Goal: Task Accomplishment & Management: Manage account settings

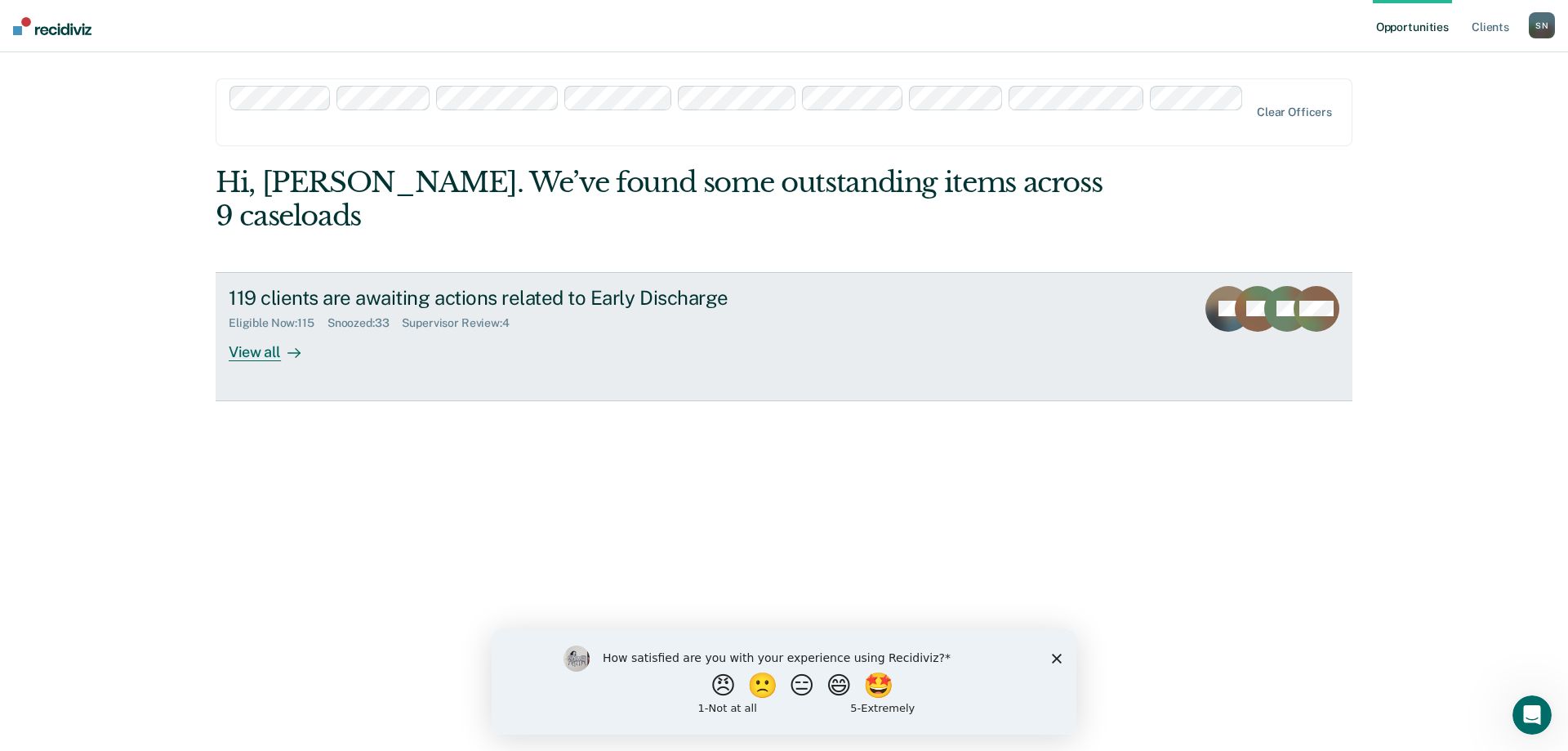
click at [450, 316] on div "Supervisor Review : 4" at bounding box center [461, 322] width 120 height 14
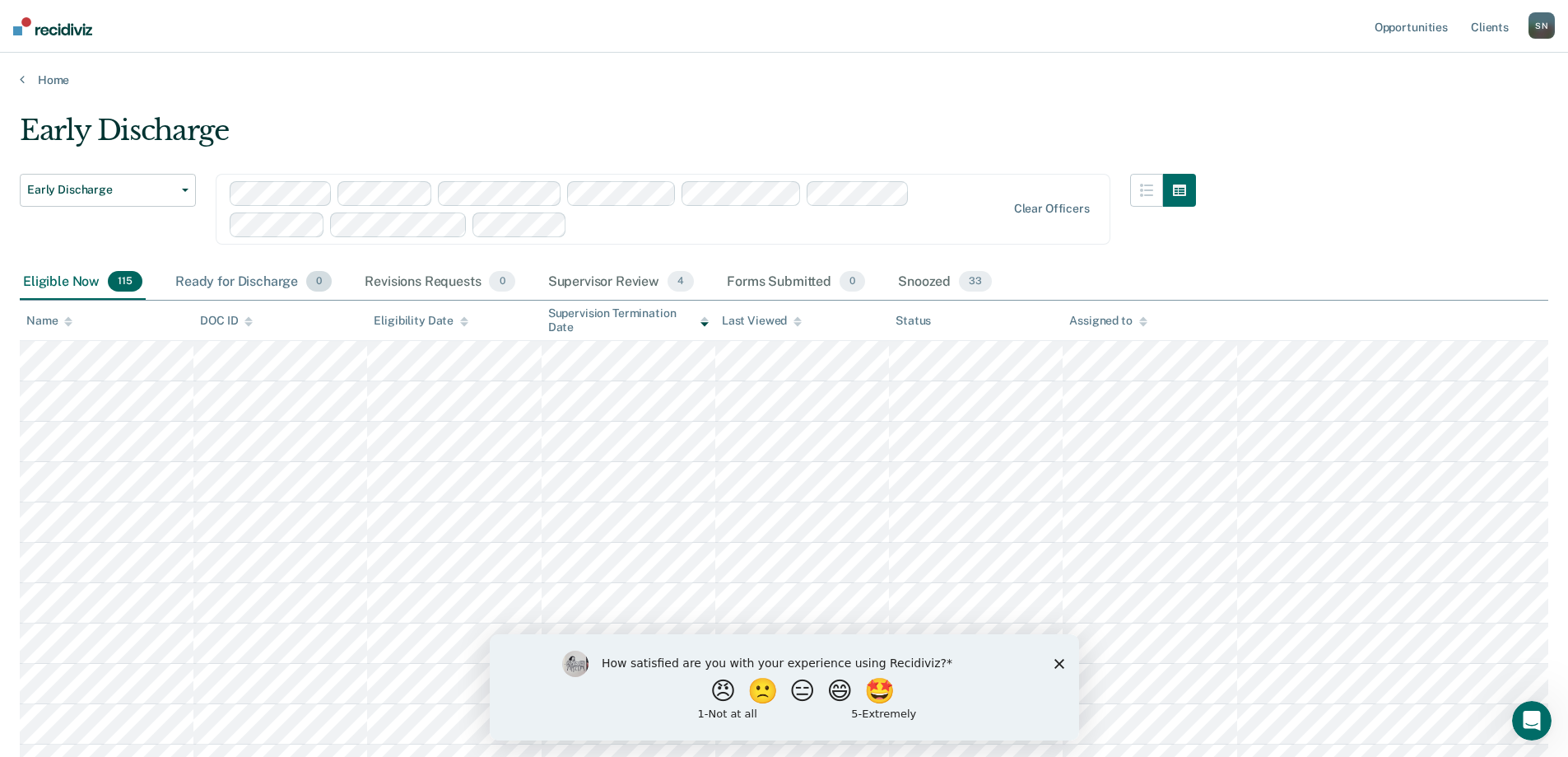
click at [239, 282] on div "Ready for Discharge 0" at bounding box center [253, 282] width 163 height 36
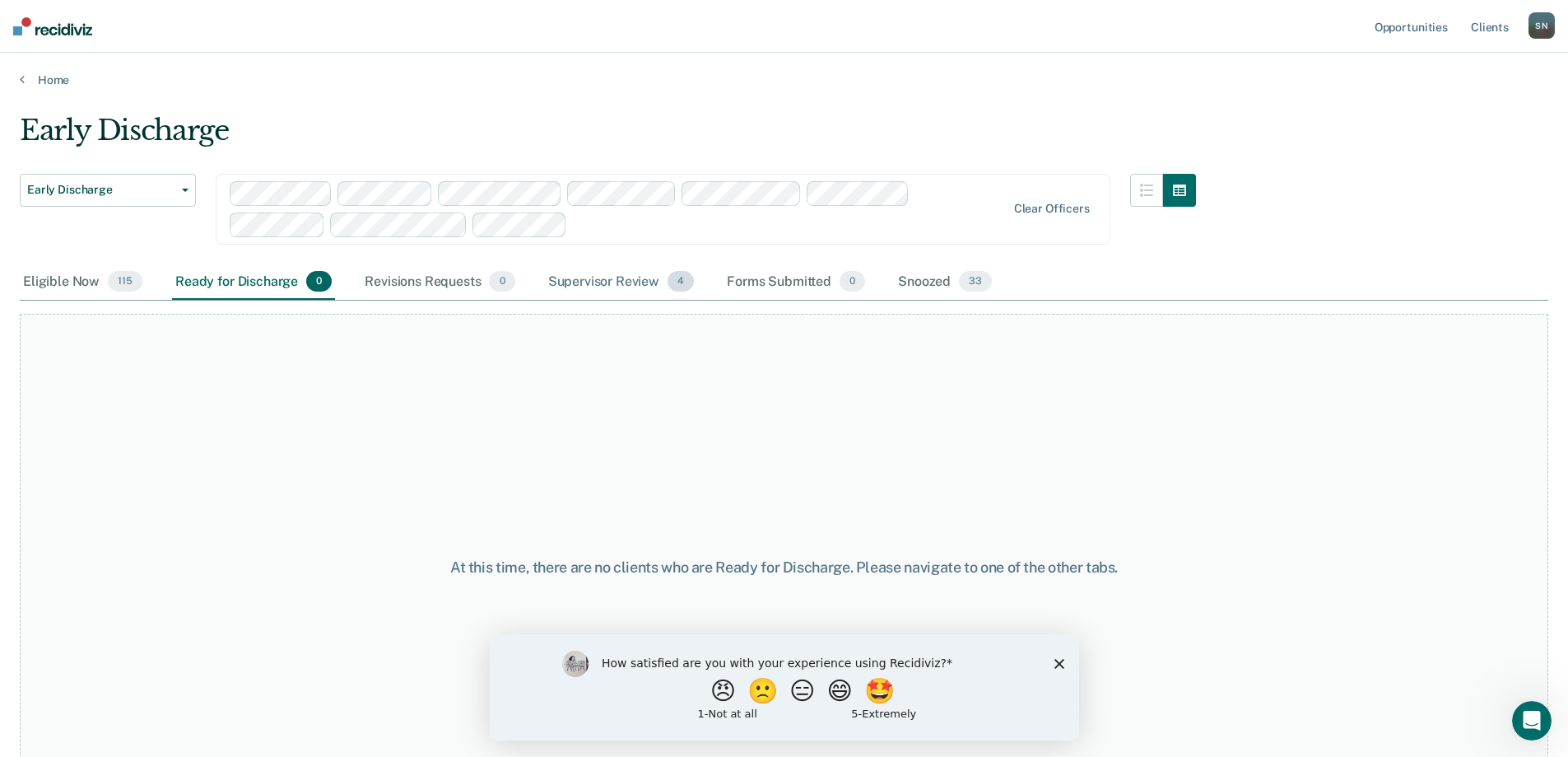
click at [605, 283] on div "Supervisor Review 4" at bounding box center [621, 282] width 153 height 36
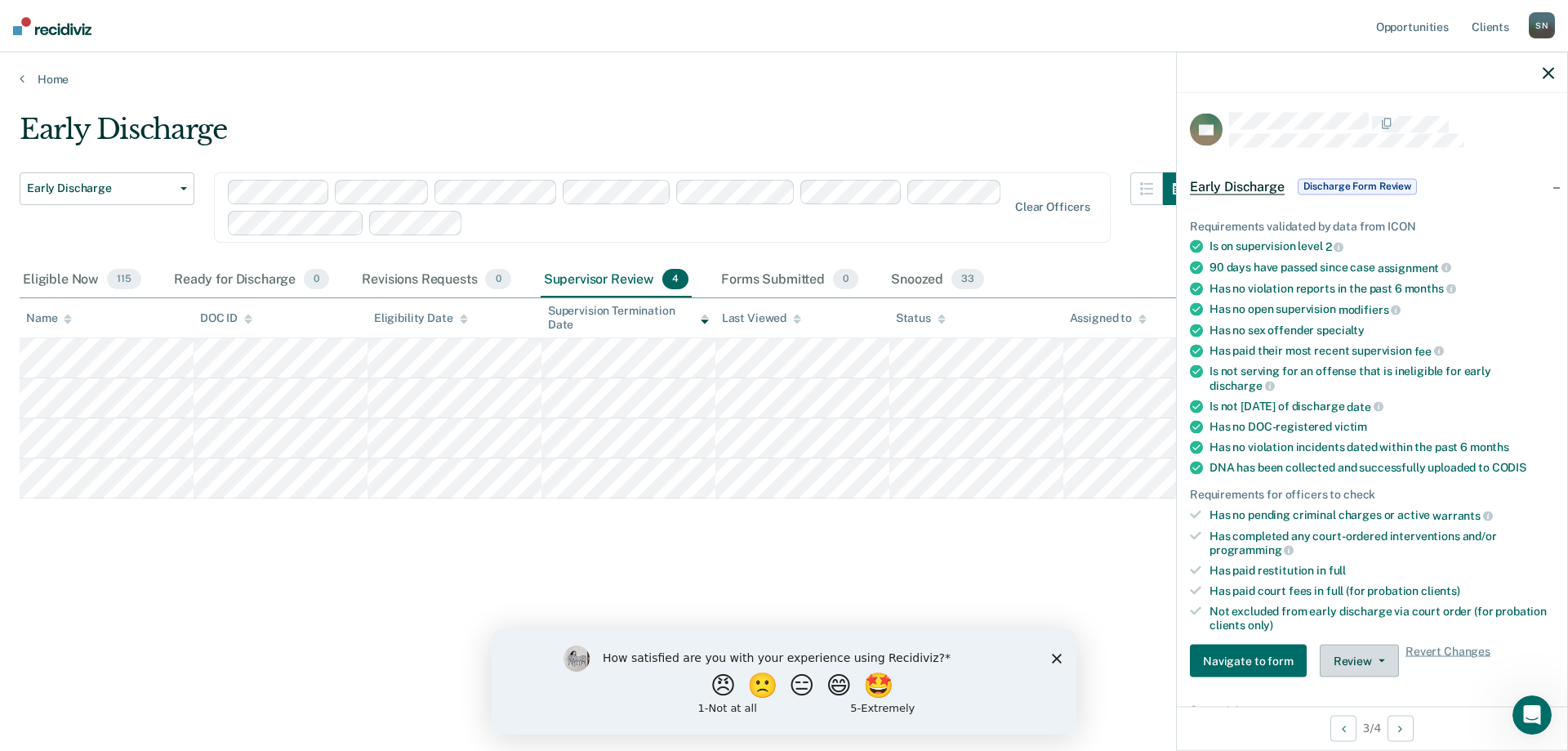
click at [1348, 661] on button "Review" at bounding box center [1358, 661] width 80 height 33
click at [1054, 660] on polygon "Close survey" at bounding box center [1056, 658] width 10 height 10
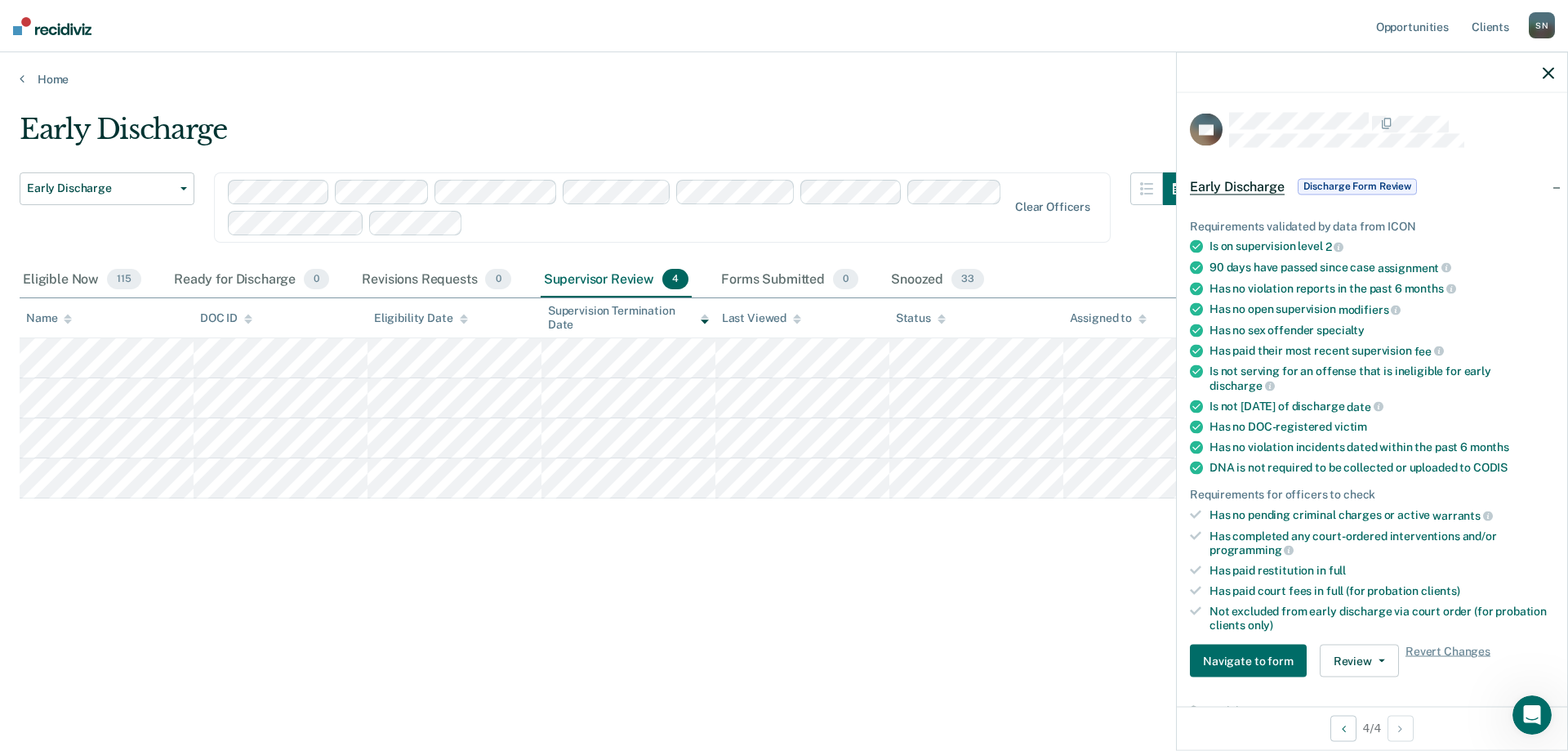
scroll to position [381, 0]
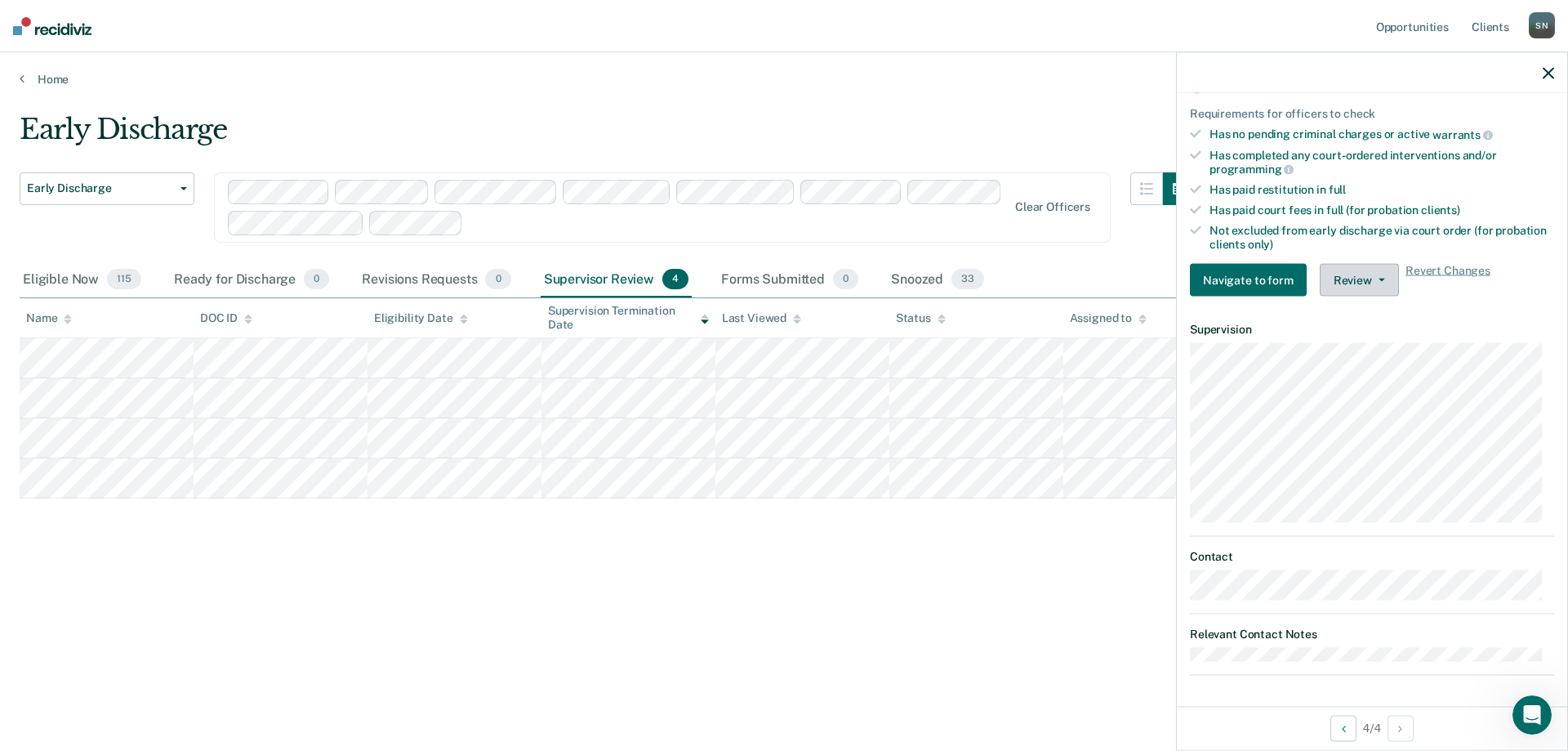
click at [1363, 280] on button "Review" at bounding box center [1358, 280] width 80 height 33
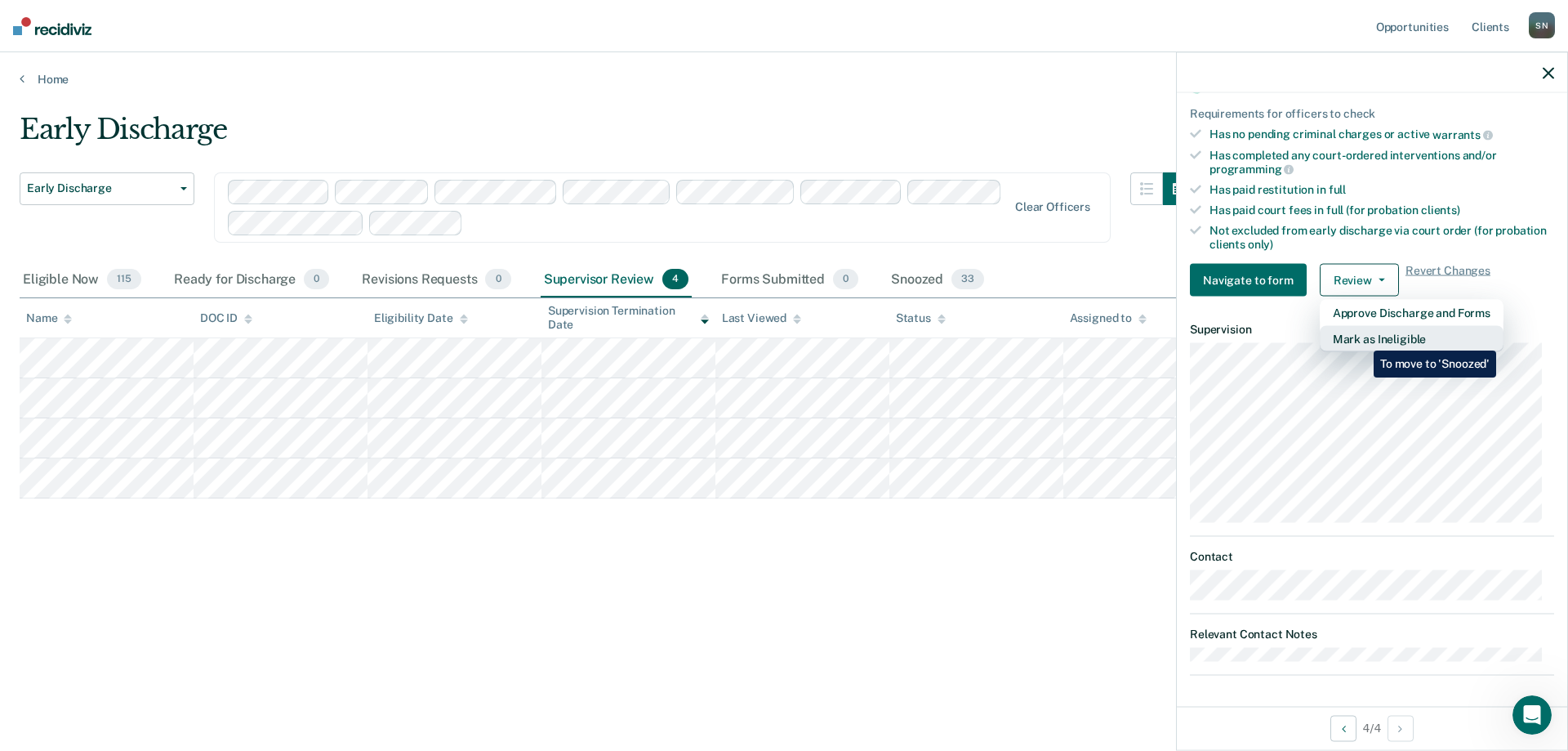
click at [1361, 338] on button "Mark as Ineligible" at bounding box center [1411, 339] width 184 height 27
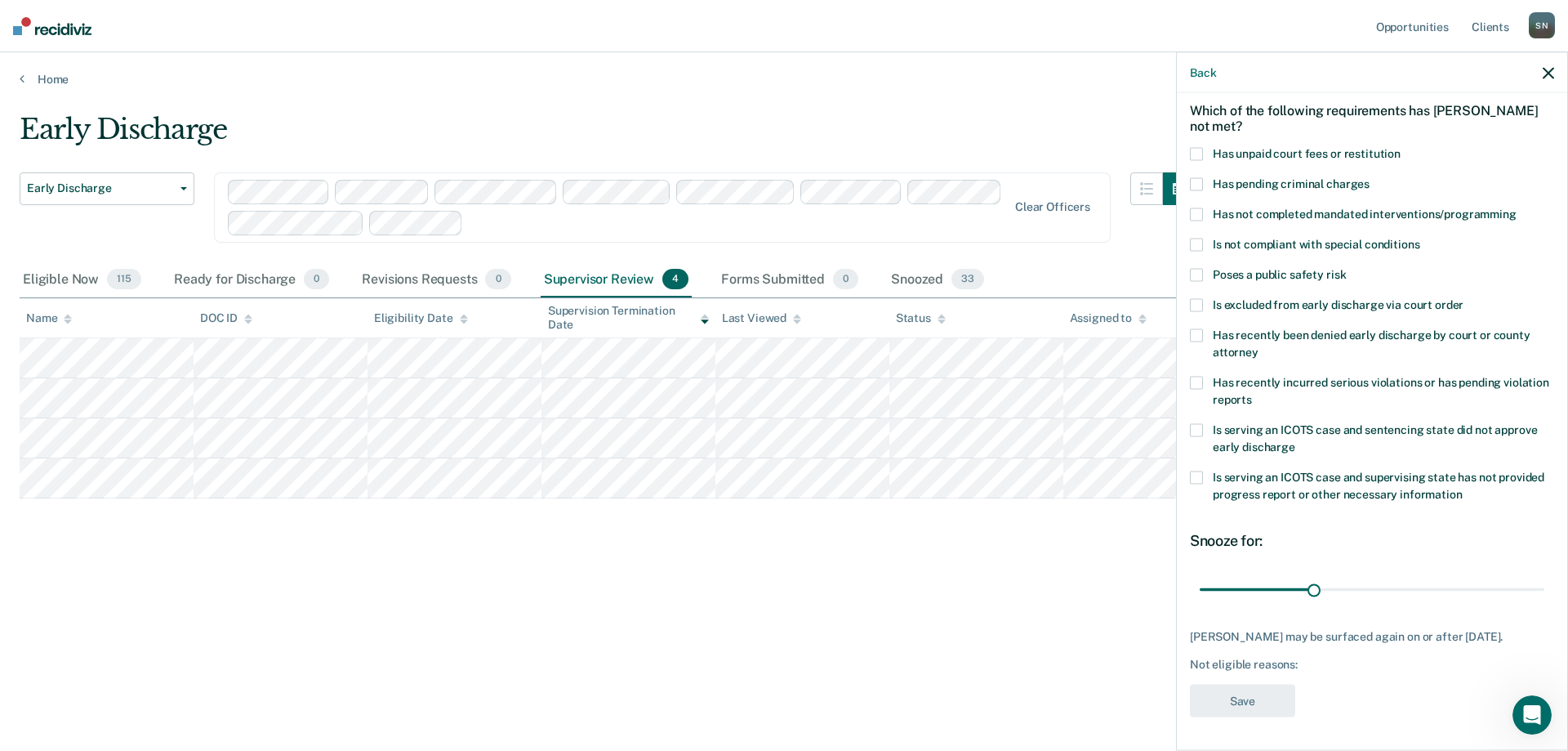
scroll to position [69, 0]
drag, startPoint x: 1311, startPoint y: 593, endPoint x: 1543, endPoint y: 596, distance: 232.0
type input "90"
click at [1543, 596] on input "range" at bounding box center [1371, 591] width 344 height 28
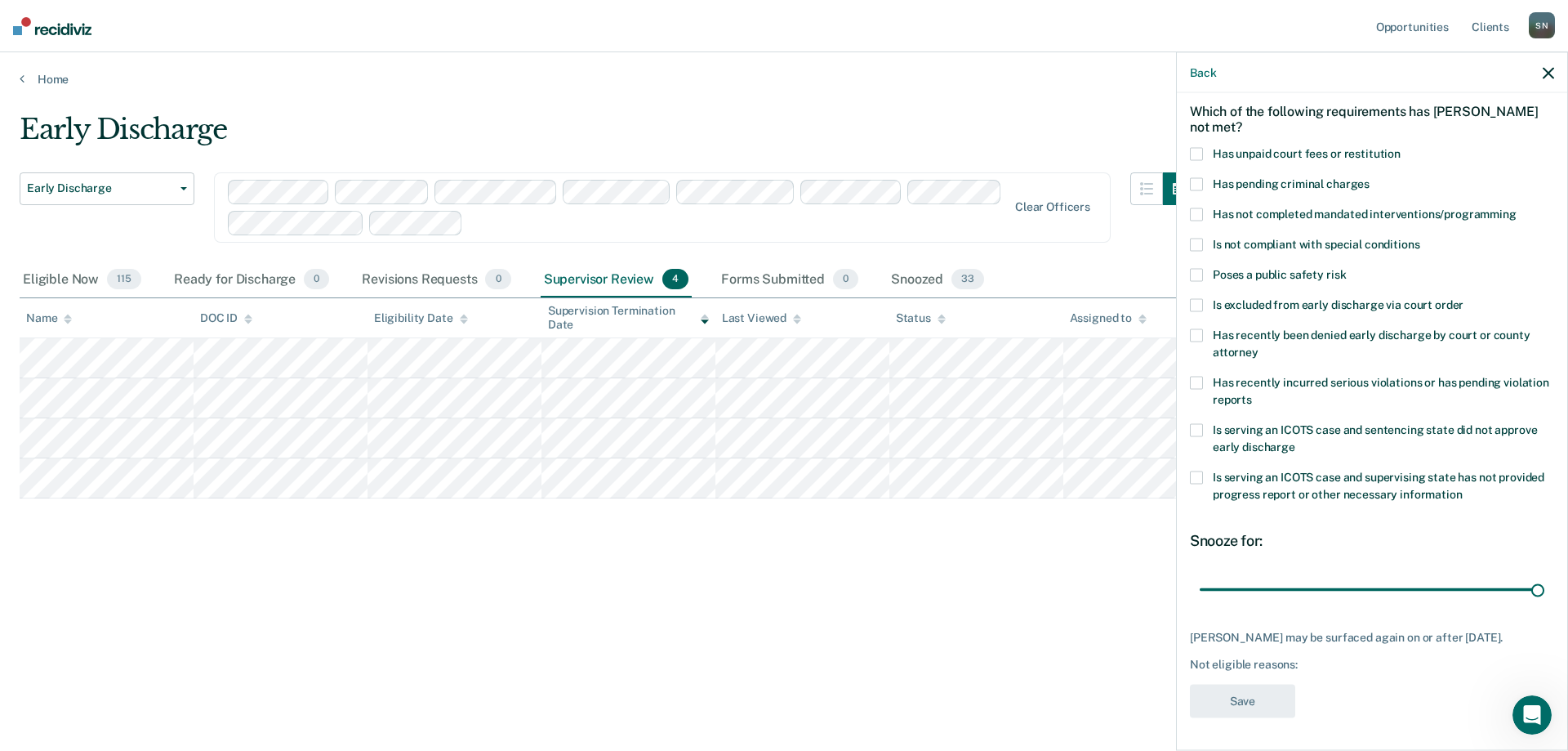
click at [1198, 268] on span at bounding box center [1196, 275] width 13 height 13
click at [1346, 268] on input "Poses a public safety risk" at bounding box center [1346, 268] width 0 height 0
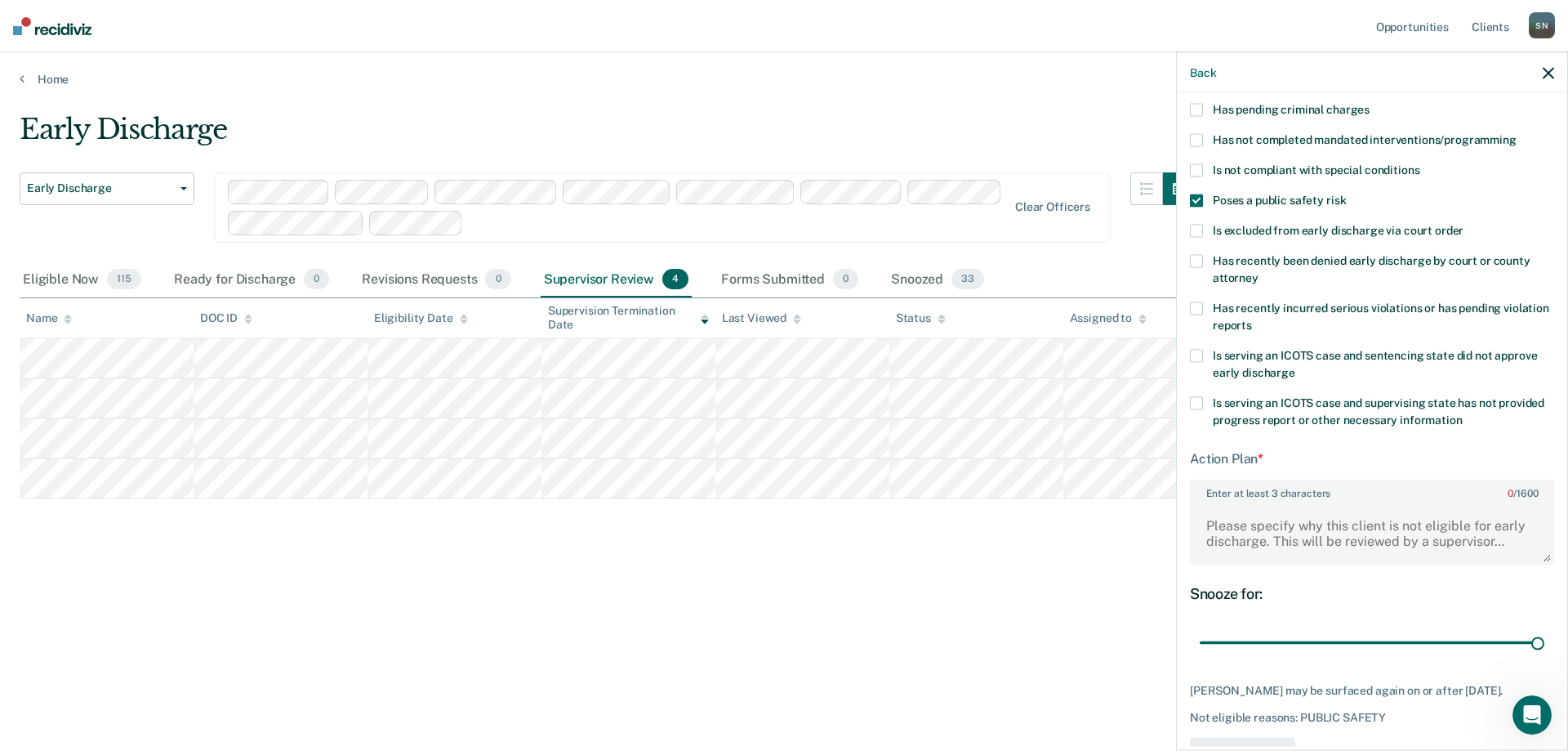
scroll to position [210, 0]
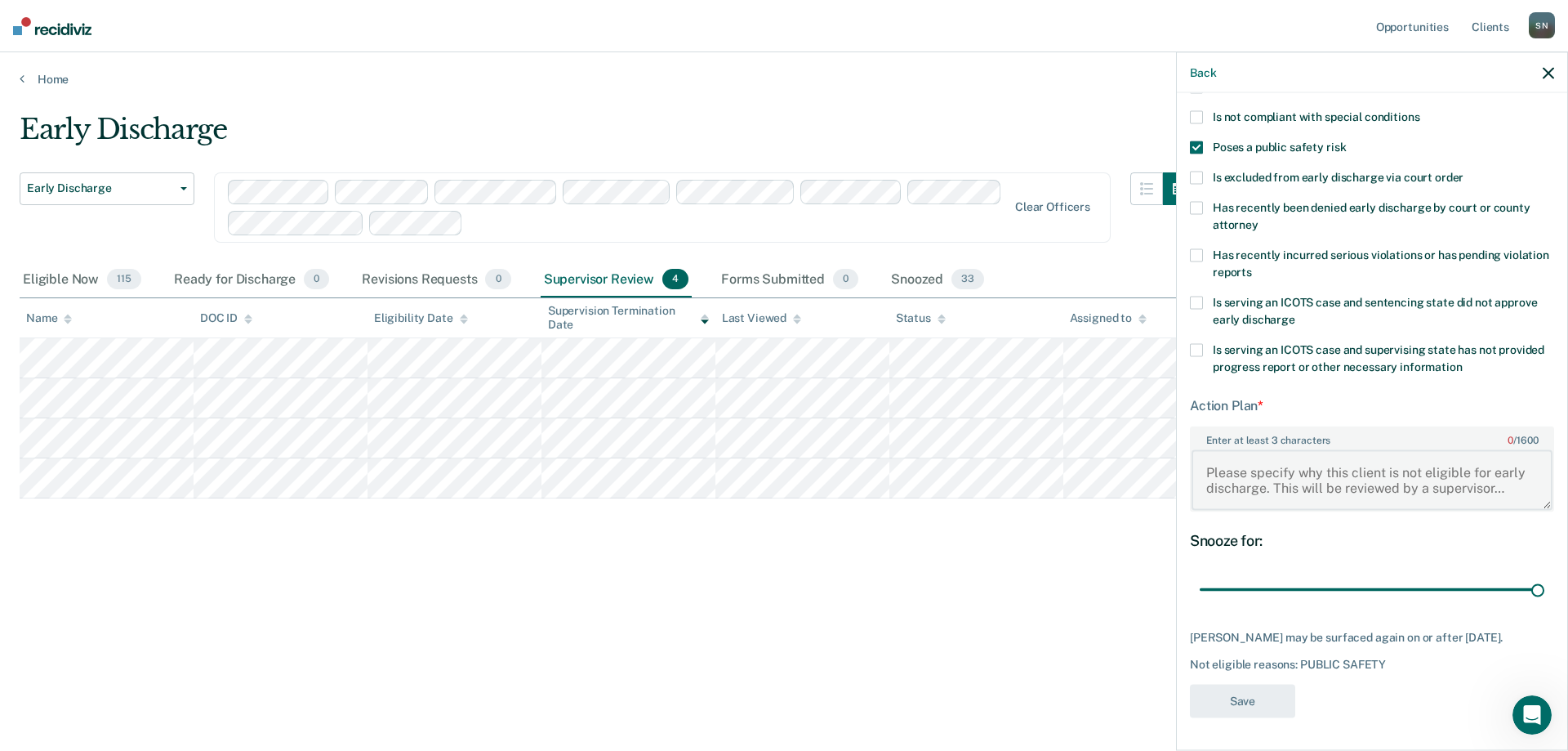
click at [1275, 464] on textarea "Enter at least 3 characters 0 / 1600" at bounding box center [1371, 480] width 361 height 60
click at [1476, 471] on textarea "On for an assaultive offense with an assaultive offense that he was discharged …" at bounding box center [1371, 480] width 361 height 60
click at [1252, 470] on textarea "On for an assaultive offense with an assaultive offense that he was discharged …" at bounding box center [1371, 480] width 361 height 60
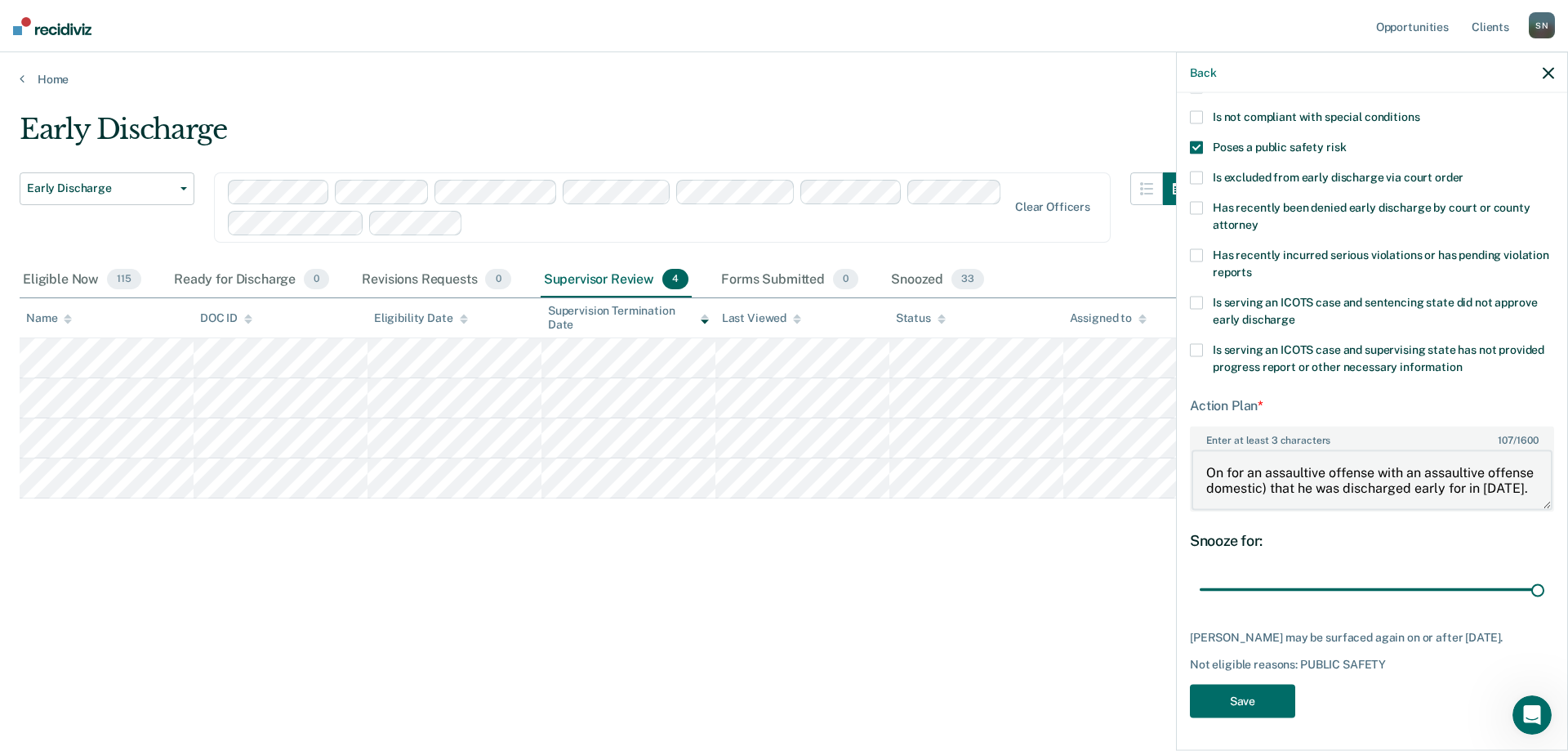
click at [1257, 473] on textarea "On for an assaultive offense with an assaultive offense domestic) that he was d…" at bounding box center [1371, 480] width 361 height 60
click at [1331, 488] on textarea "On for an assaultive offense with an assaultive offense (domestic) that he was …" at bounding box center [1371, 480] width 361 height 60
click at [1304, 482] on textarea "On for an assaultive offense with an assaultive offense (domestic) that he was …" at bounding box center [1371, 480] width 361 height 60
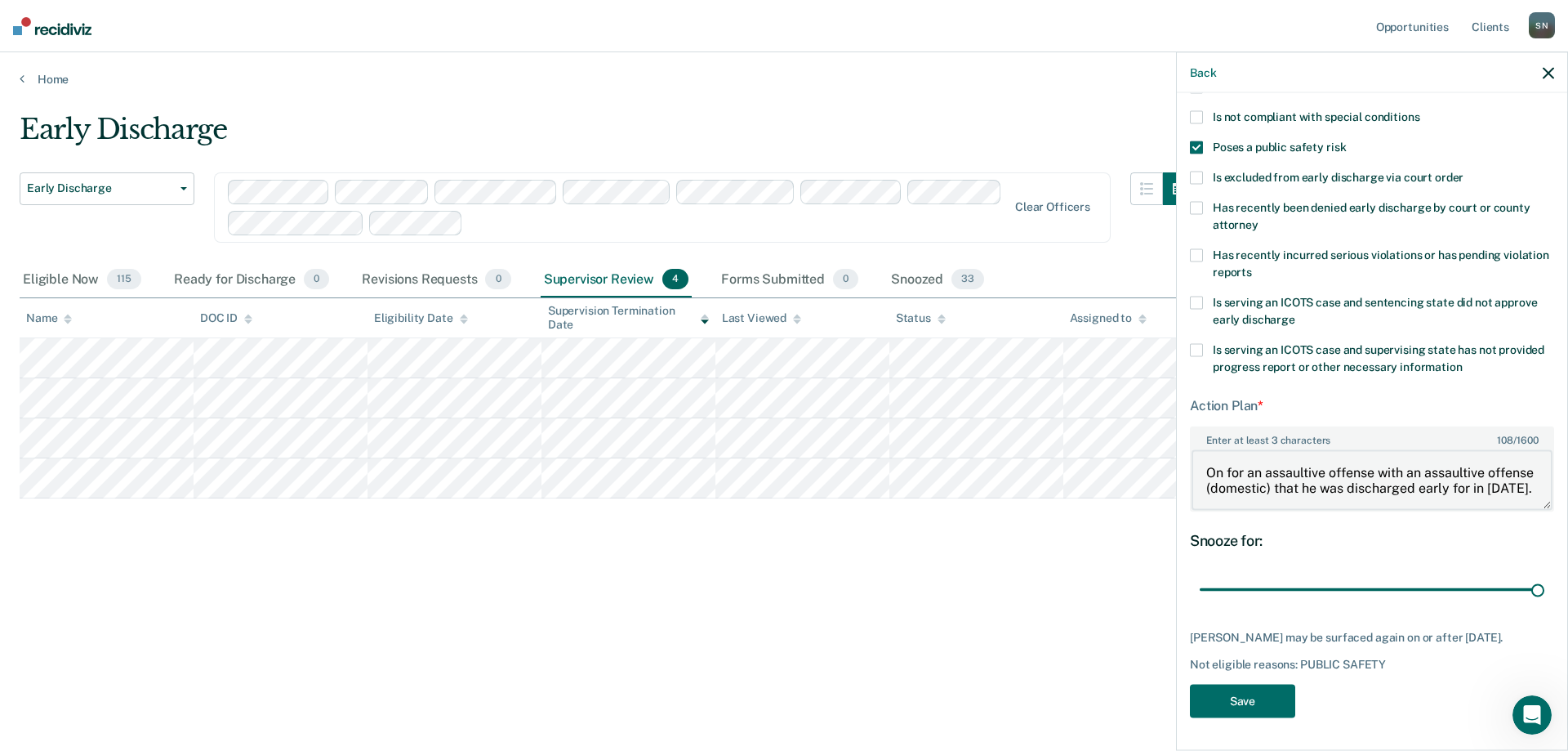
click at [1308, 473] on textarea "On for an assaultive offense with an assaultive offense (domestic) that he was …" at bounding box center [1371, 480] width 361 height 60
click at [1380, 470] on textarea "On for an assaultive offense with an assaultive offense (domestic) that he was …" at bounding box center [1371, 480] width 361 height 60
click at [1382, 485] on textarea "On for an assaultive offense with an assaultive offense (domestic) that he was …" at bounding box center [1371, 480] width 361 height 60
type textarea "On for an assaultive offense with an assaultive offense (domestic) that he was …"
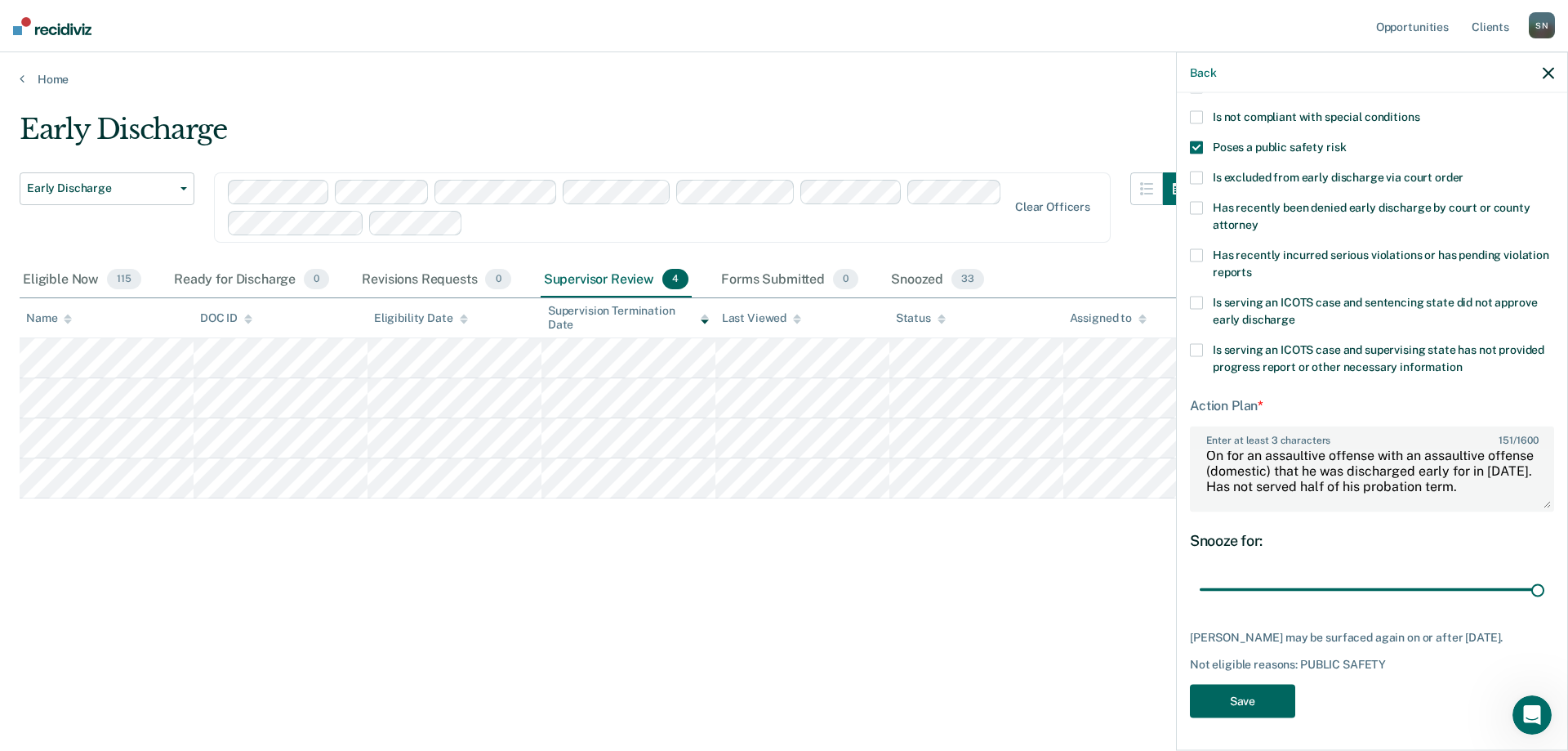
click at [1233, 697] on button "Save" at bounding box center [1242, 701] width 105 height 34
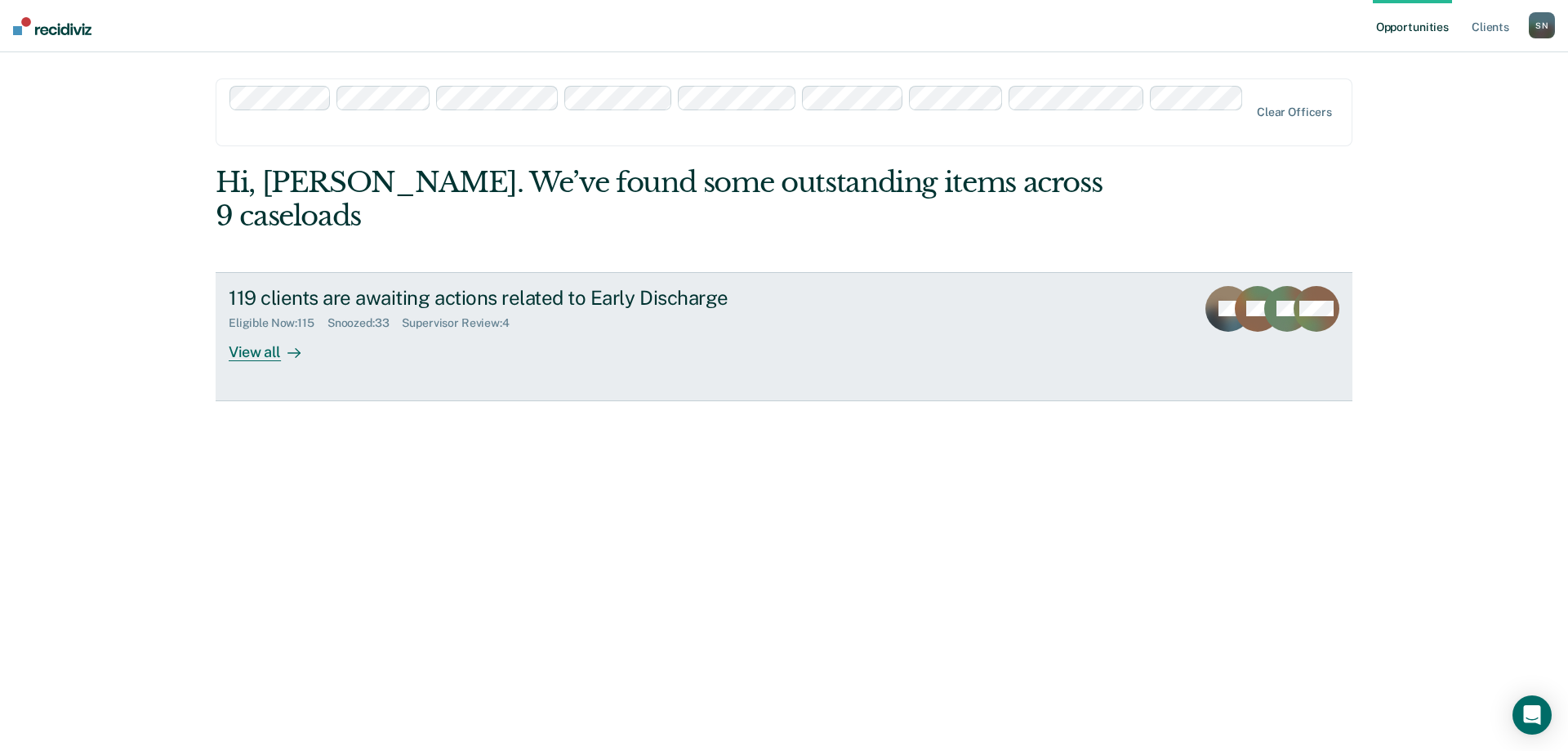
click at [242, 329] on div "View all" at bounding box center [275, 344] width 92 height 32
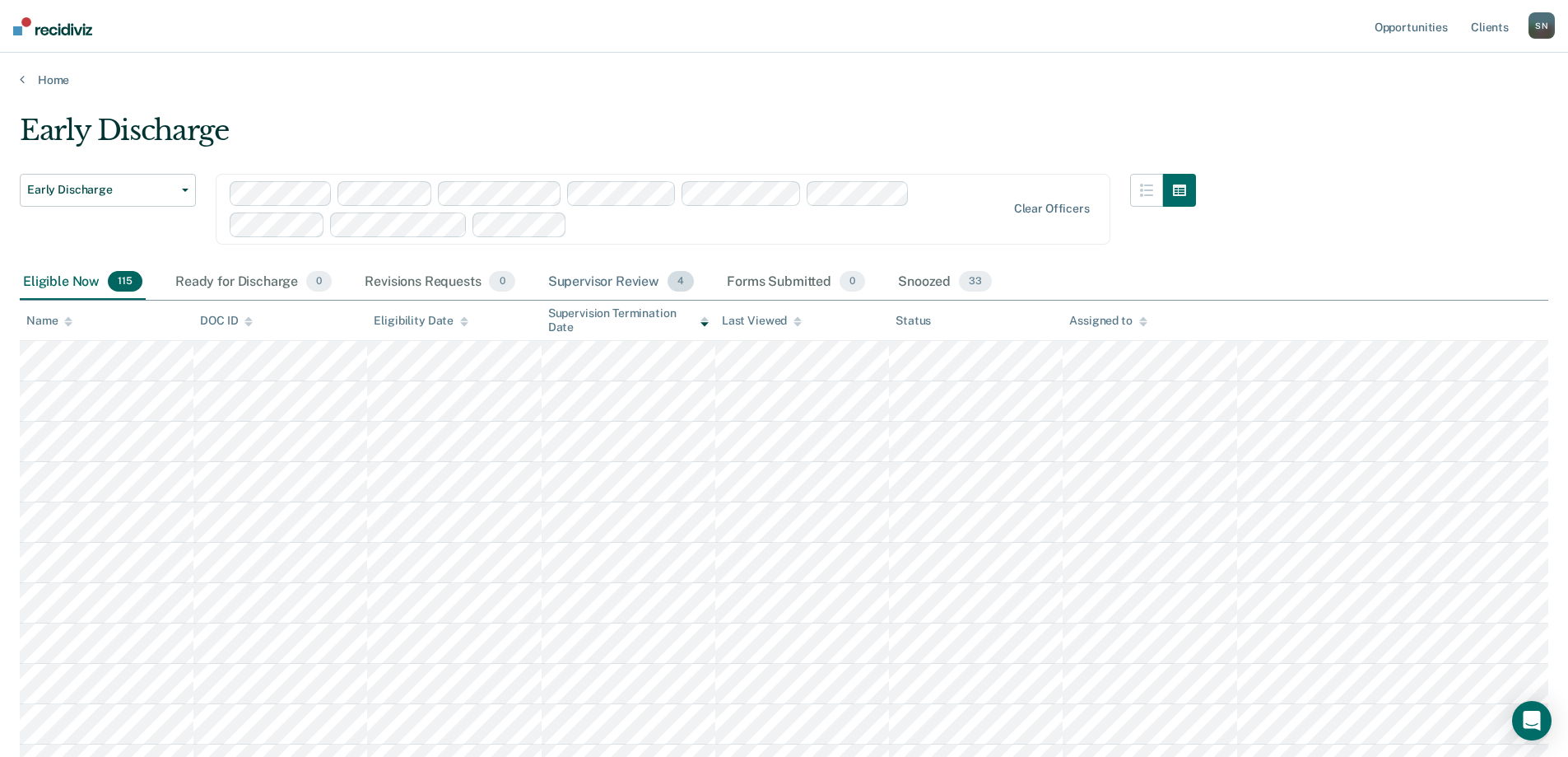
click at [639, 285] on div "Supervisor Review 4" at bounding box center [621, 282] width 153 height 36
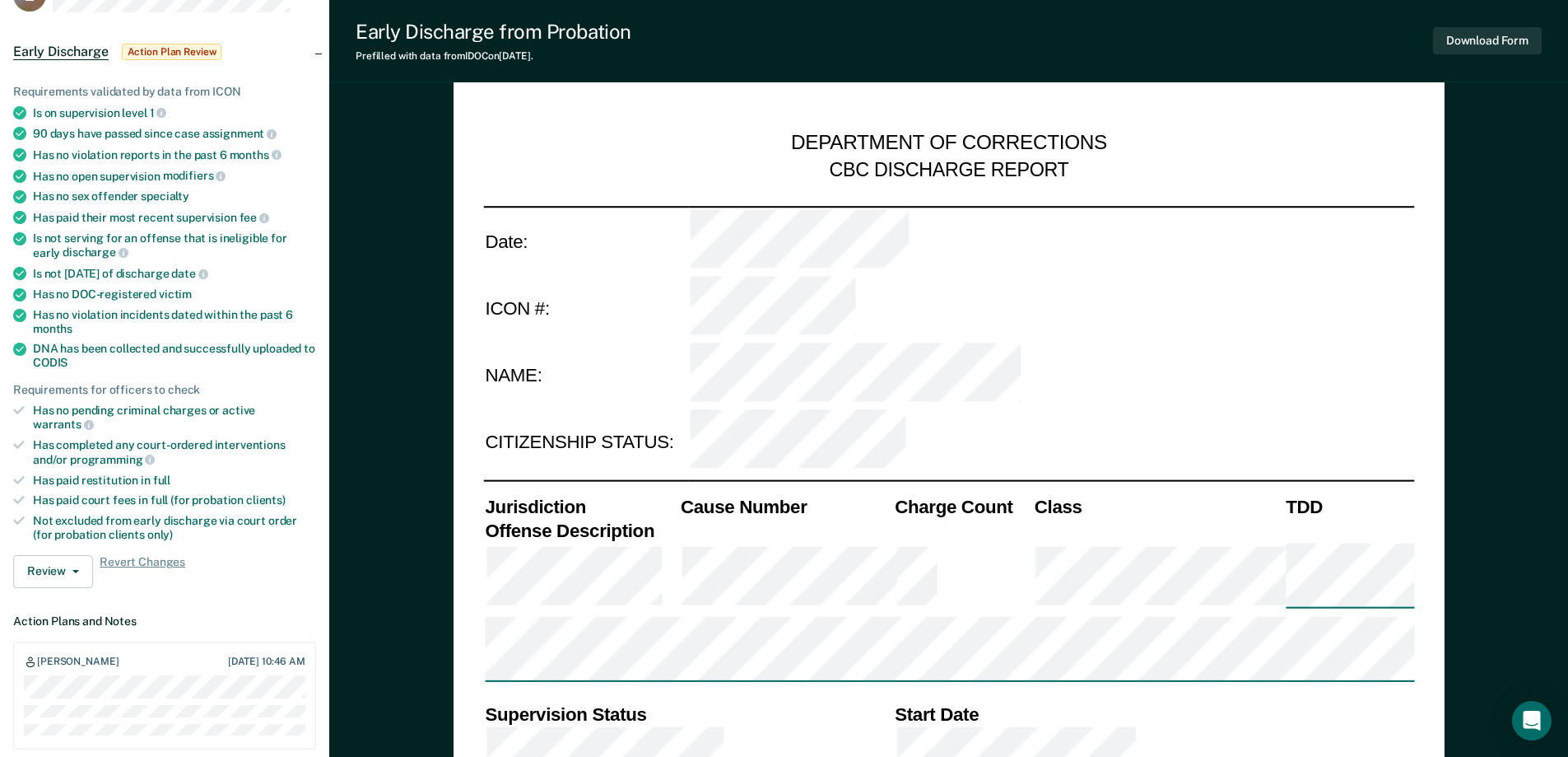
type textarea "x"
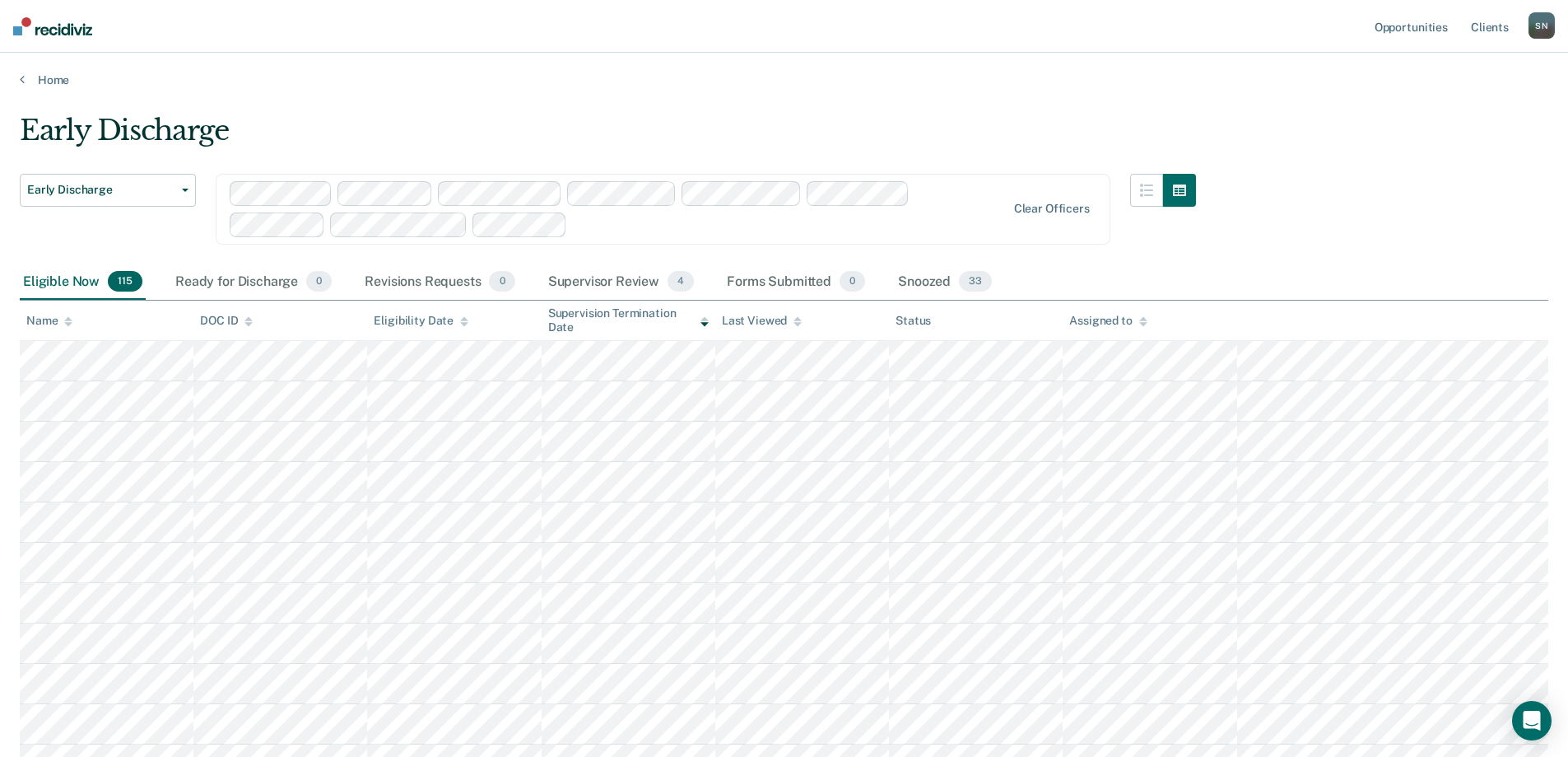
click at [70, 286] on div "Eligible Now 115" at bounding box center [82, 282] width 126 height 36
click at [621, 281] on div "Supervisor Review 4" at bounding box center [621, 282] width 153 height 36
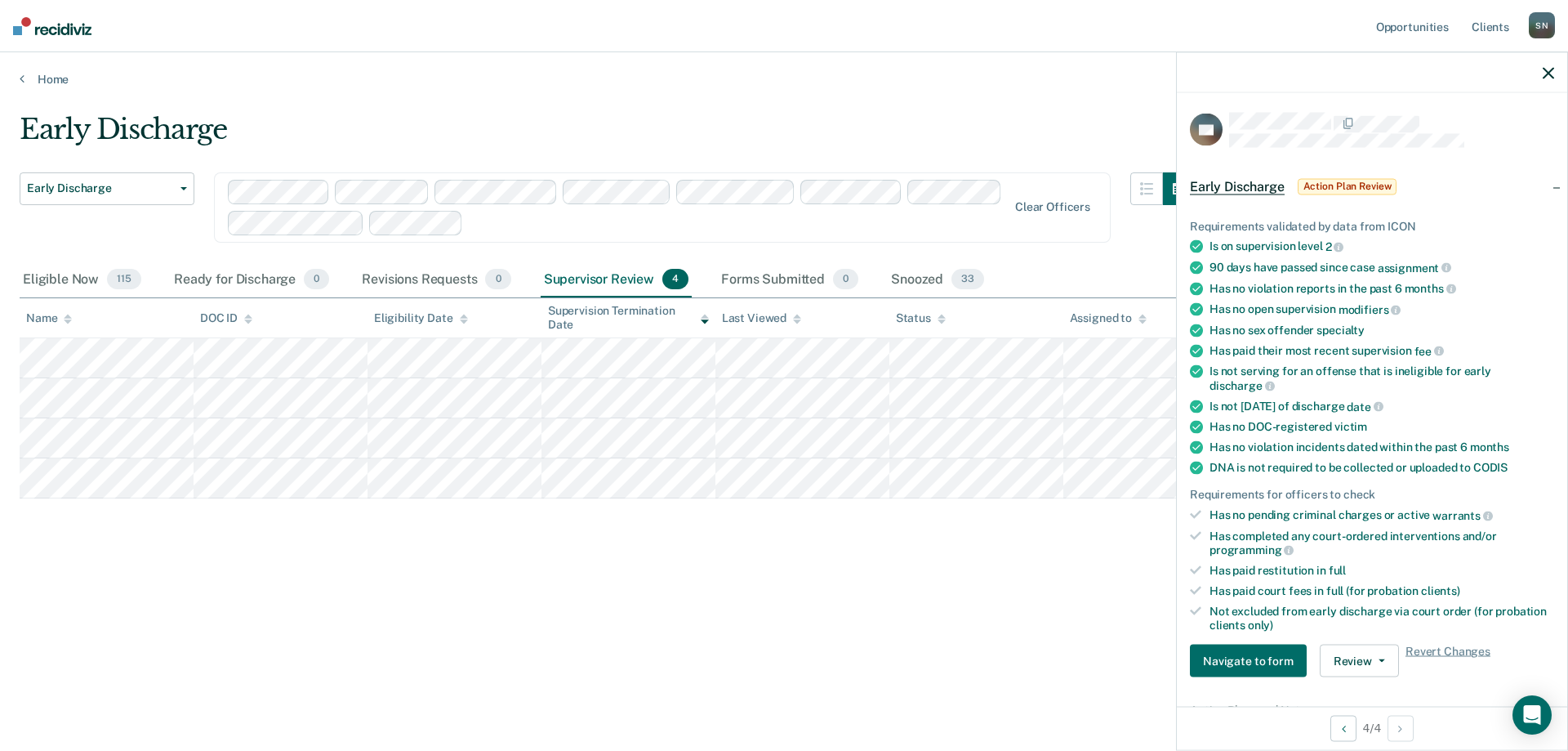
scroll to position [408, 0]
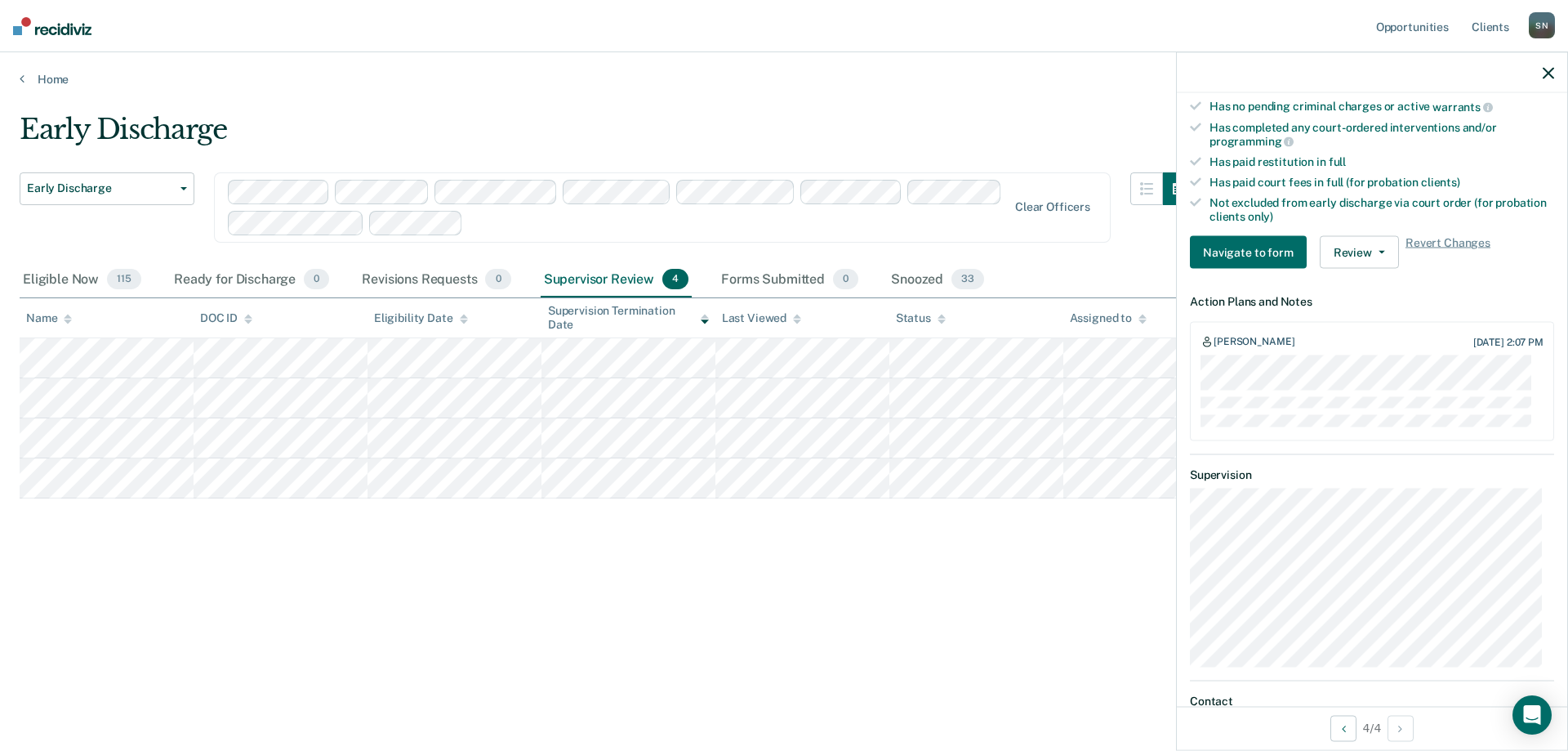
click at [971, 549] on div "Early Discharge Early Discharge Early Discharge Clear officers Eligible Now 115…" at bounding box center [784, 370] width 1529 height 516
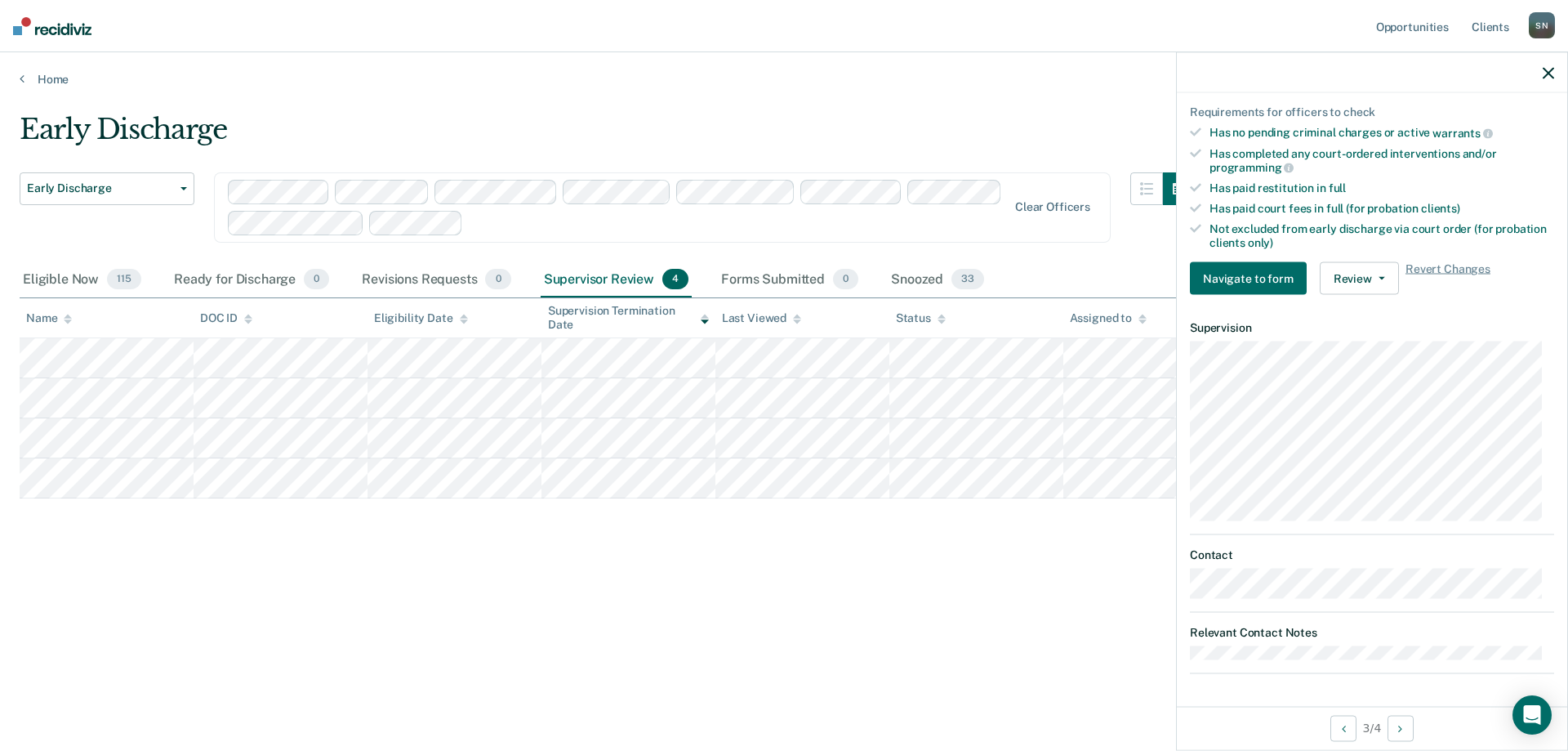
scroll to position [381, 0]
